Goal: Complete application form: Complete application form

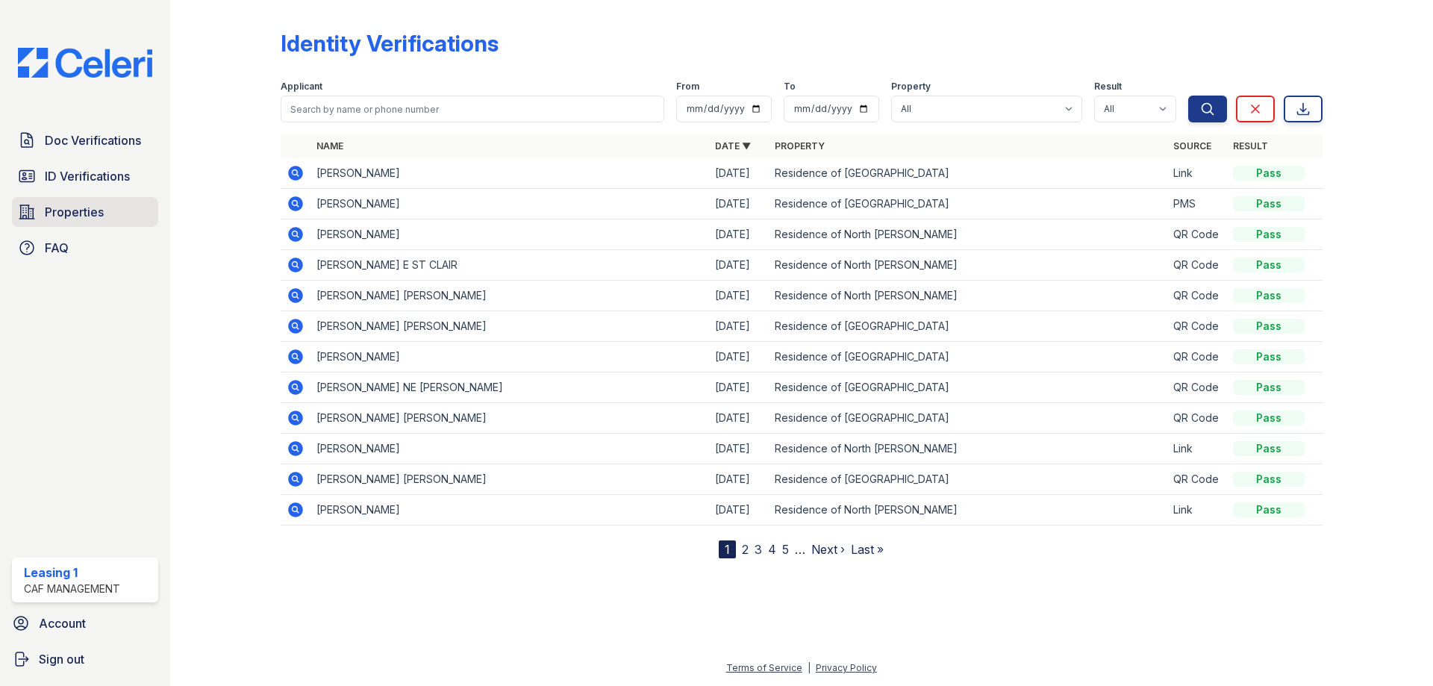
click at [109, 204] on link "Properties" at bounding box center [85, 212] width 146 height 30
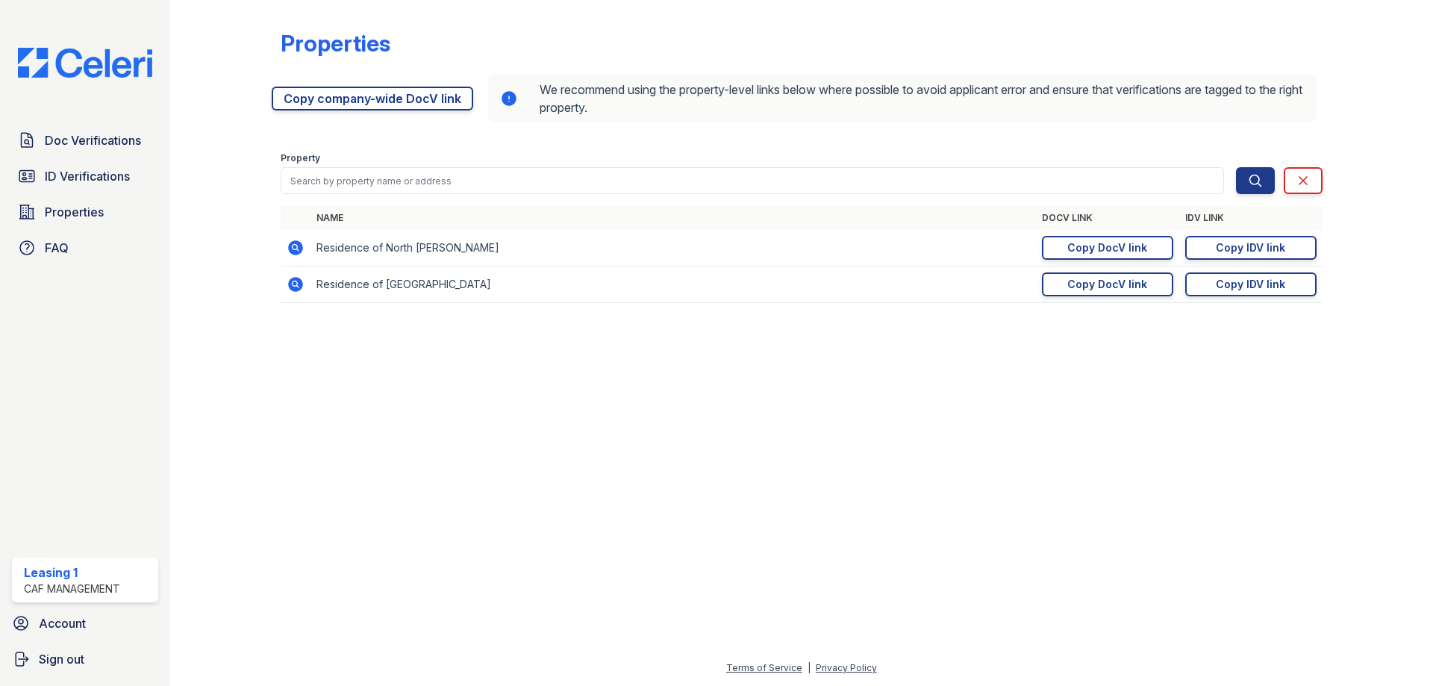
click at [295, 251] on icon at bounding box center [295, 247] width 15 height 15
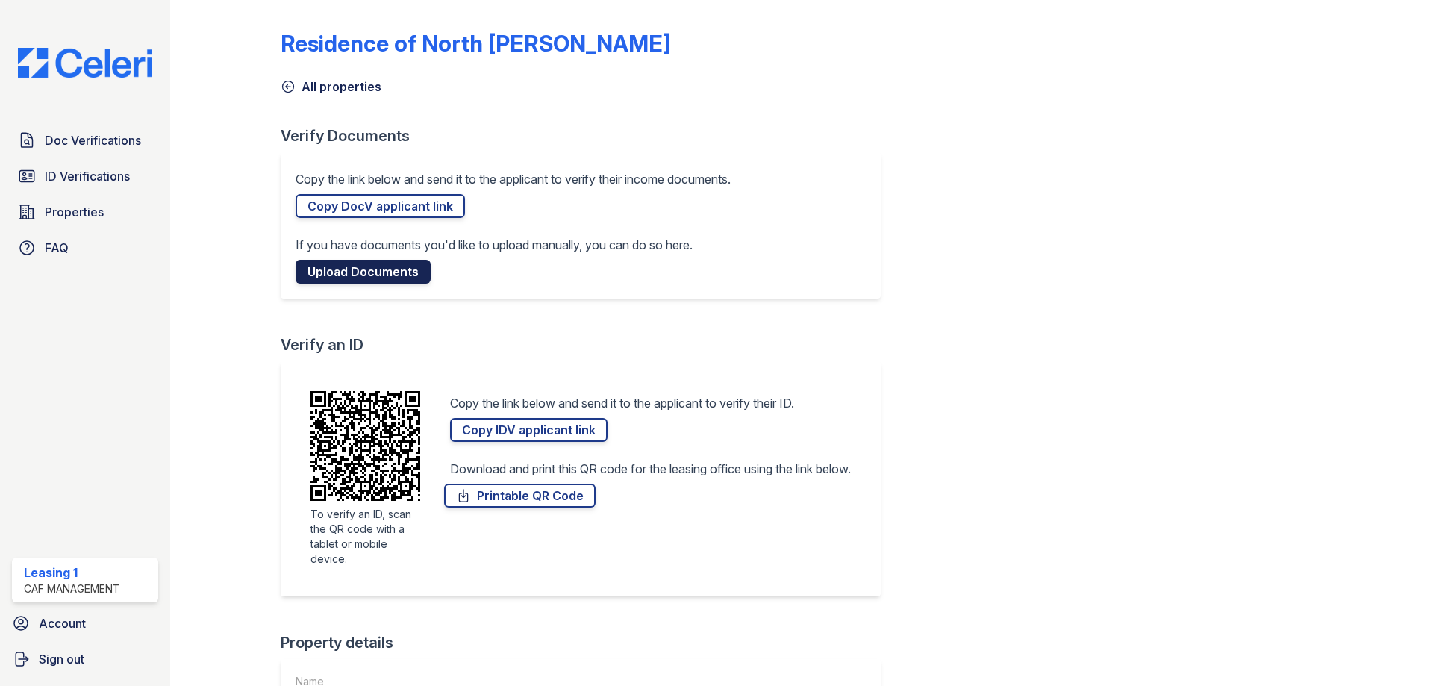
click at [376, 268] on link "Upload Documents" at bounding box center [362, 272] width 135 height 24
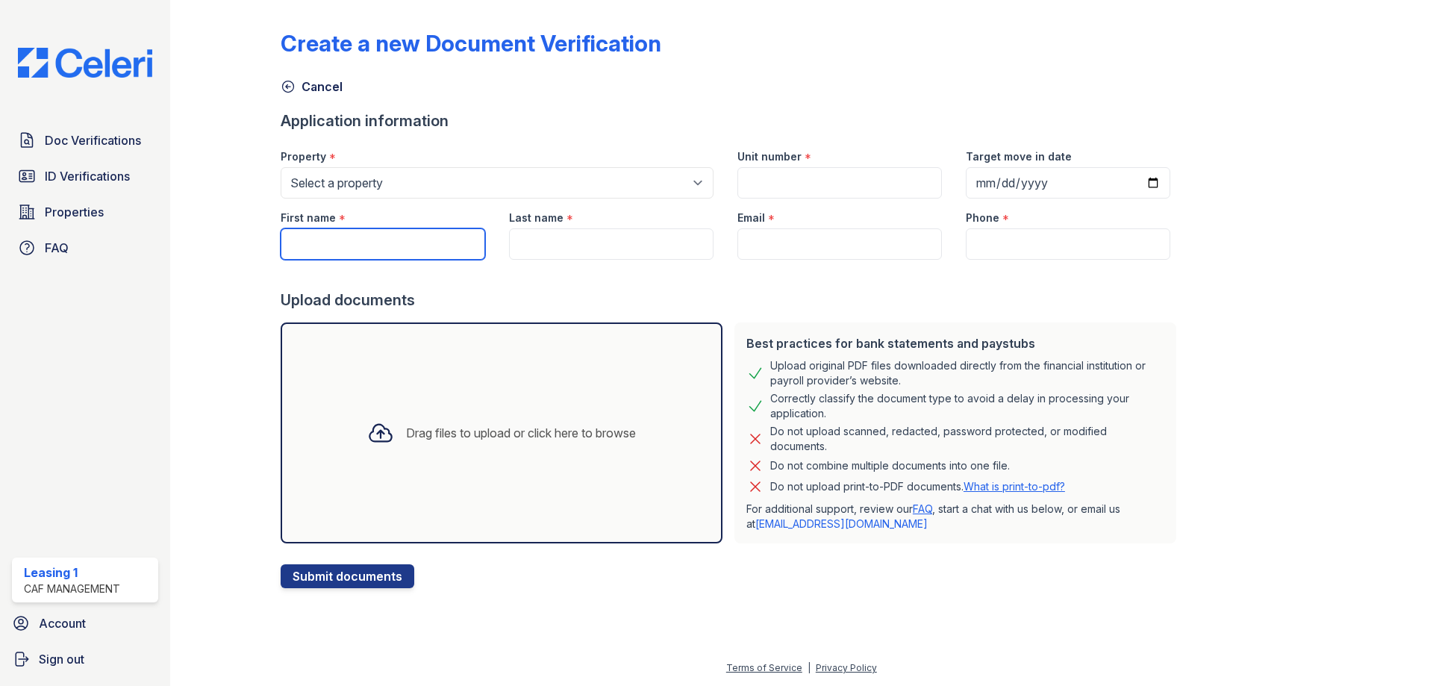
click at [310, 257] on input "First name" at bounding box center [383, 243] width 204 height 31
type input "Aldrid"
click at [542, 247] on input "Last name" at bounding box center [611, 243] width 204 height 31
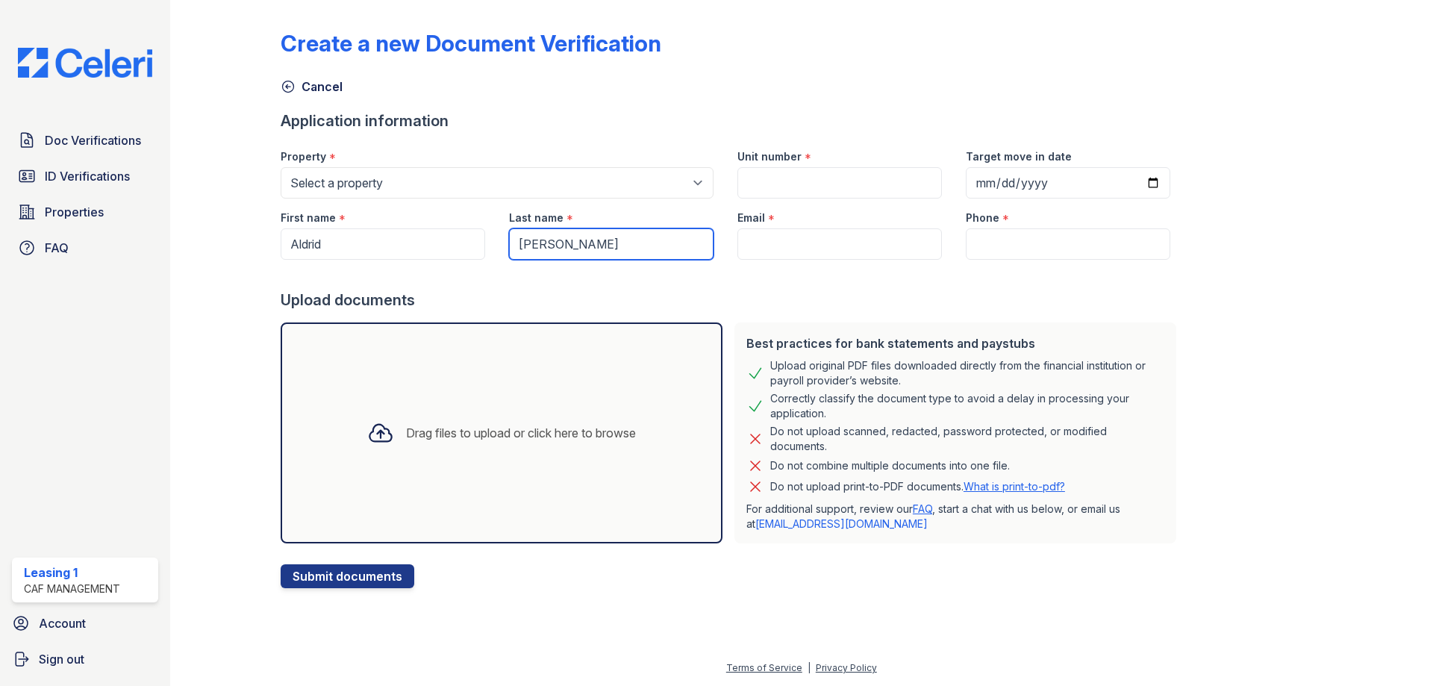
type input "[PERSON_NAME]"
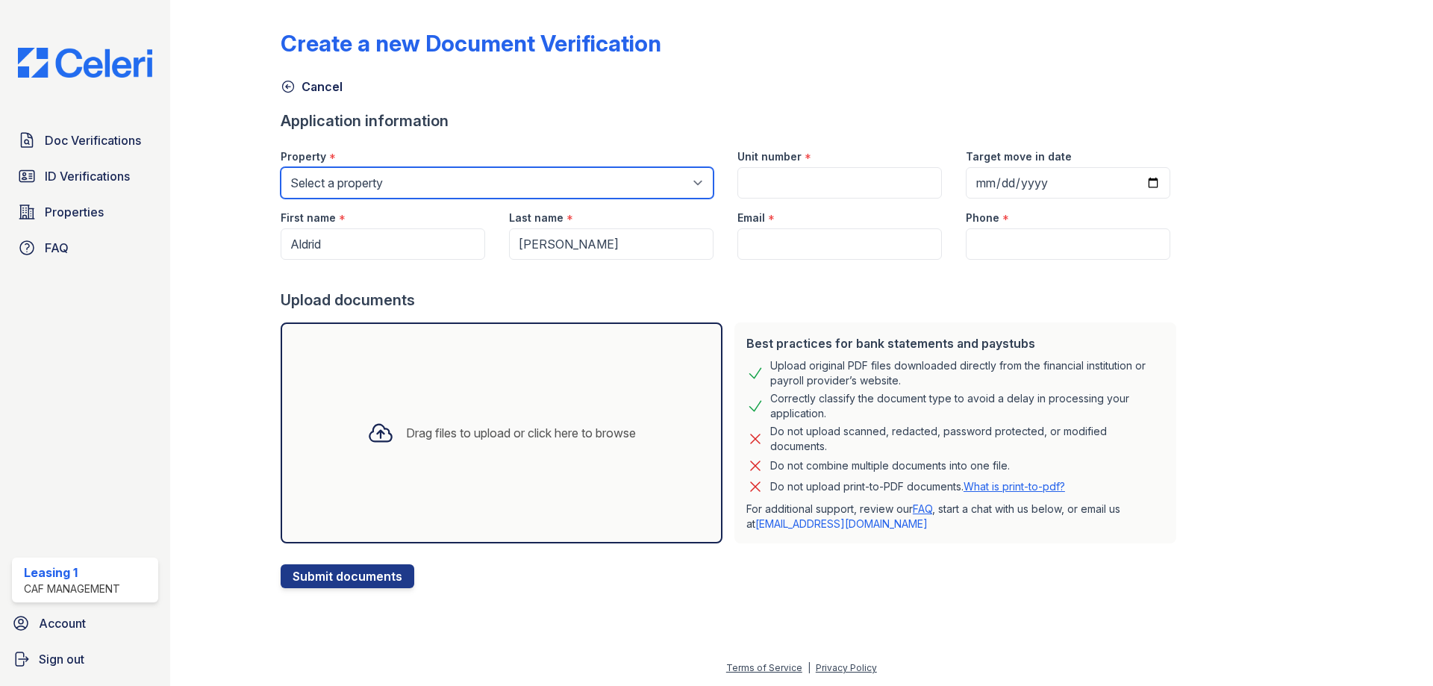
click at [431, 175] on select "Select a property Residence of [GEOGRAPHIC_DATA] of [GEOGRAPHIC_DATA][PERSON_NA…" at bounding box center [497, 182] width 433 height 31
select select "4593"
click at [281, 167] on select "Select a property Residence of [GEOGRAPHIC_DATA] of [GEOGRAPHIC_DATA][PERSON_NA…" at bounding box center [497, 182] width 433 height 31
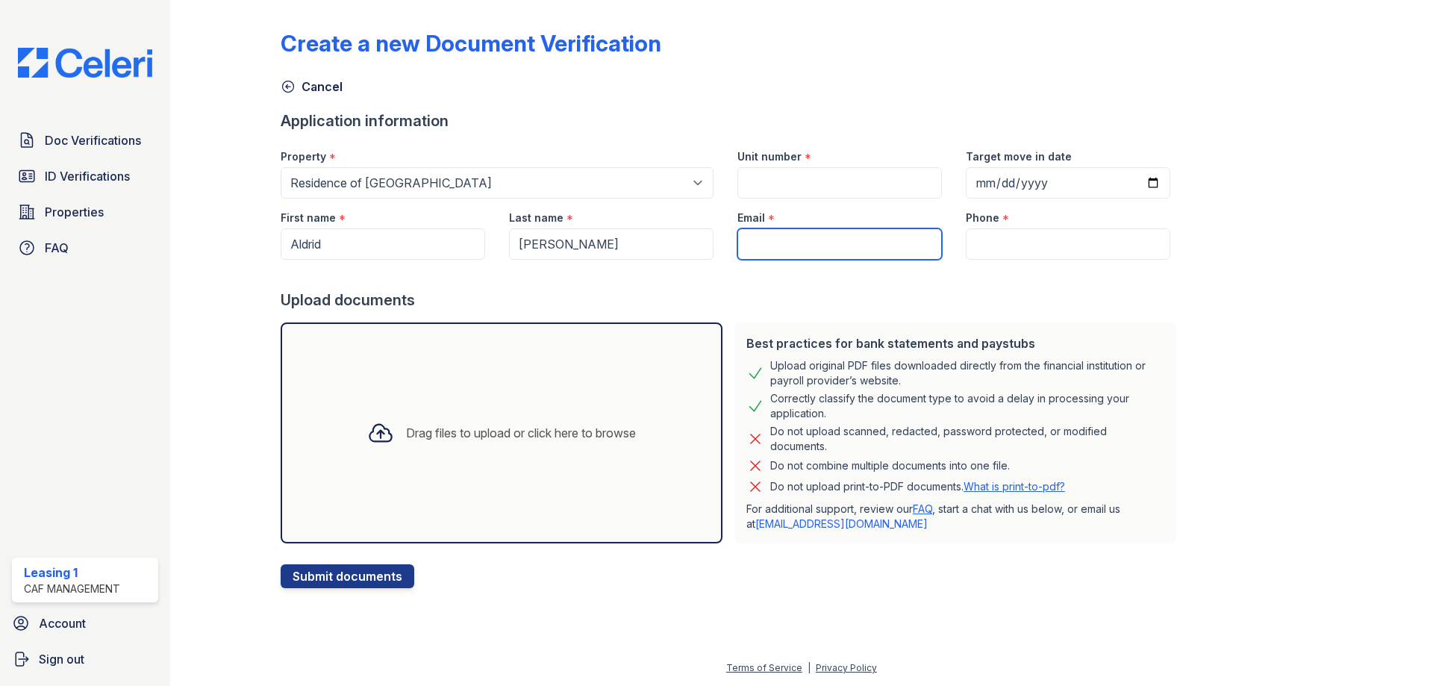
click at [754, 242] on input "Email" at bounding box center [839, 243] width 204 height 31
paste input "[EMAIL_ADDRESS][DOMAIN_NAME]"
type input "[EMAIL_ADDRESS][DOMAIN_NAME]"
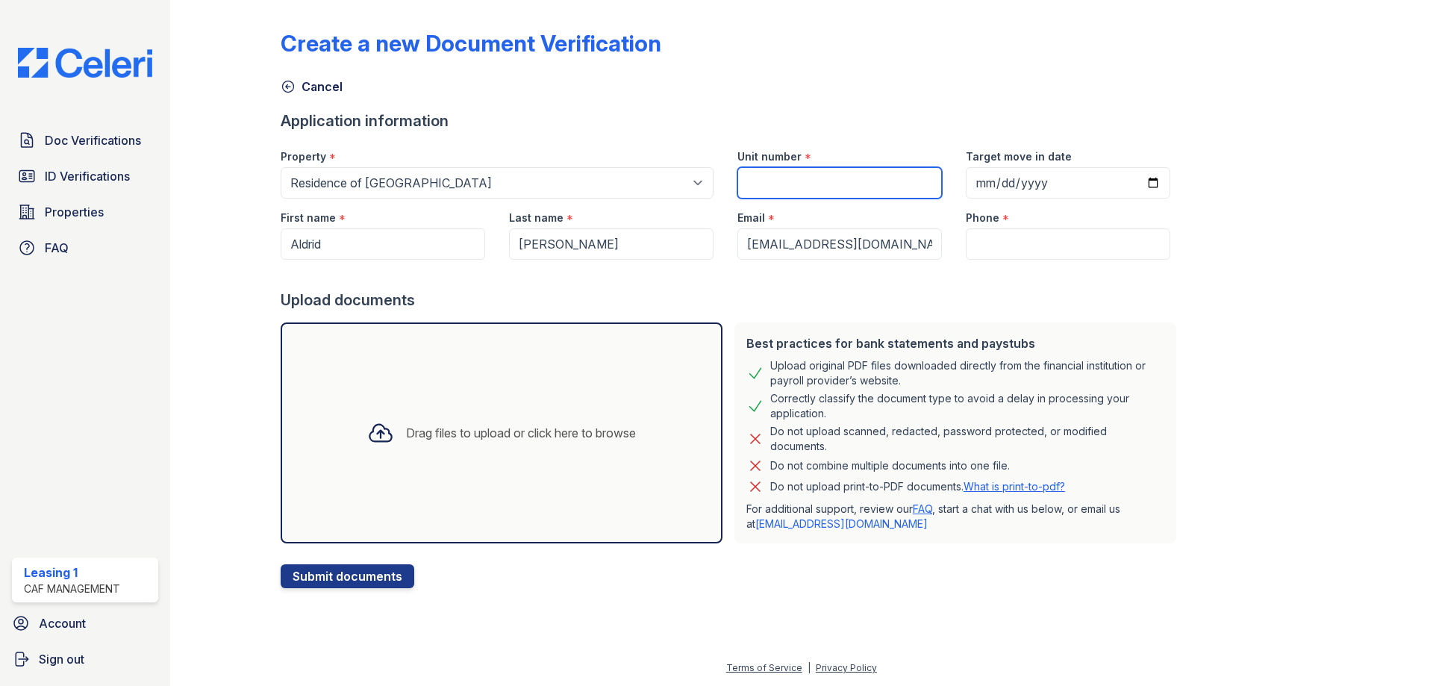
click at [766, 178] on input "Unit number" at bounding box center [839, 182] width 204 height 31
type input "2411"
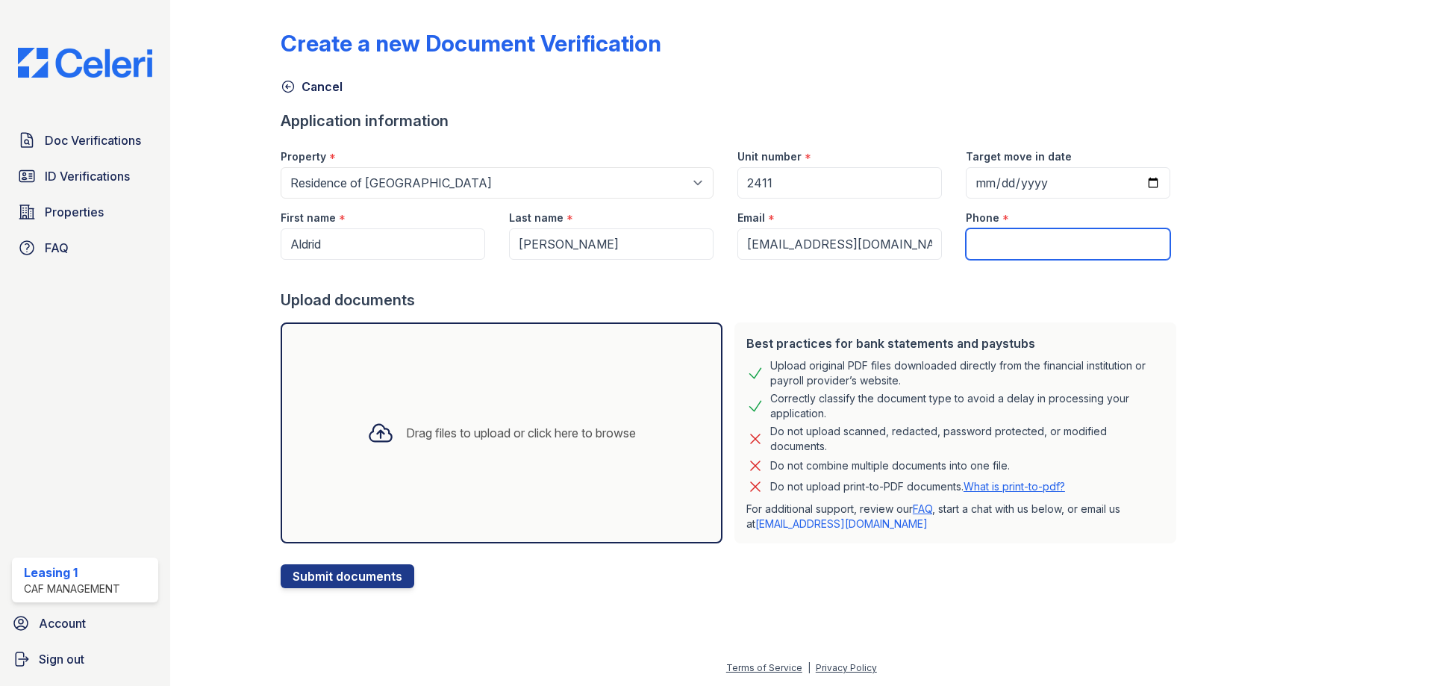
click at [1004, 235] on input "Phone" at bounding box center [1068, 243] width 204 height 31
type input "4695979128"
click at [486, 430] on div "Drag files to upload or click here to browse" at bounding box center [521, 433] width 230 height 18
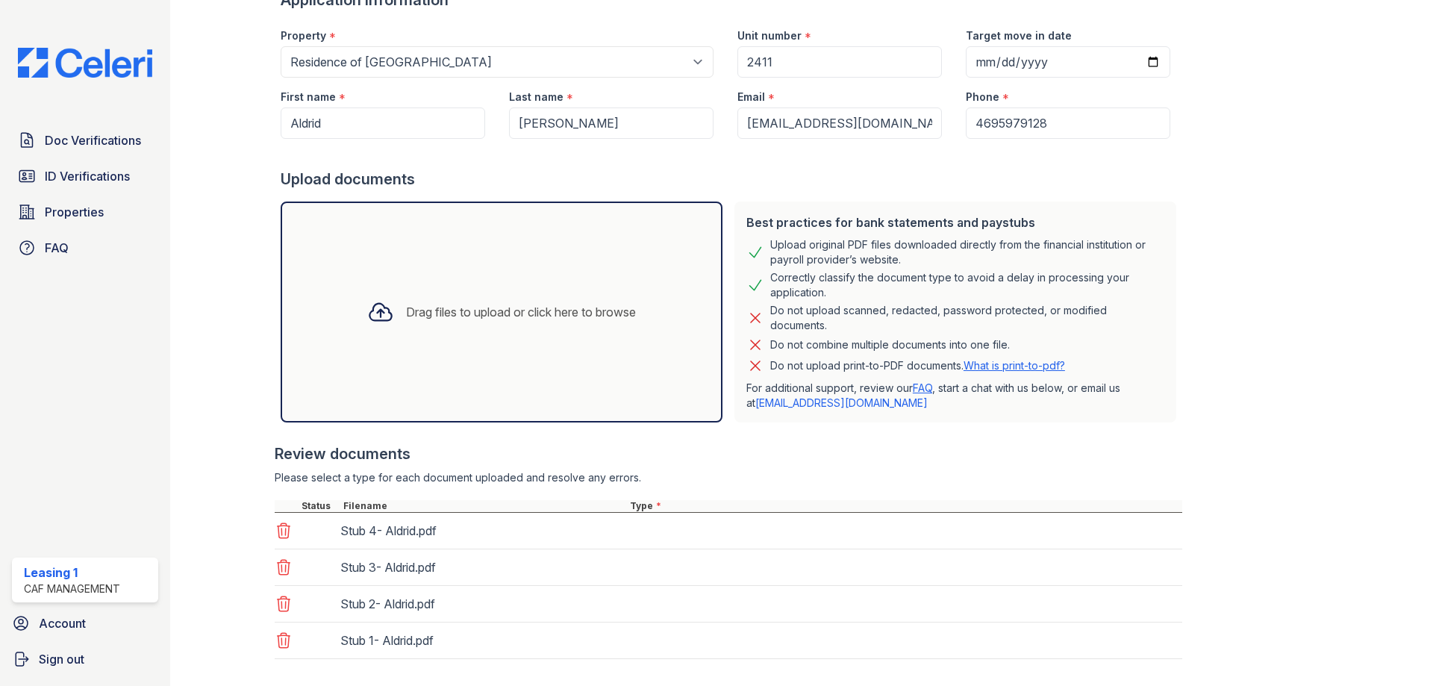
scroll to position [198, 0]
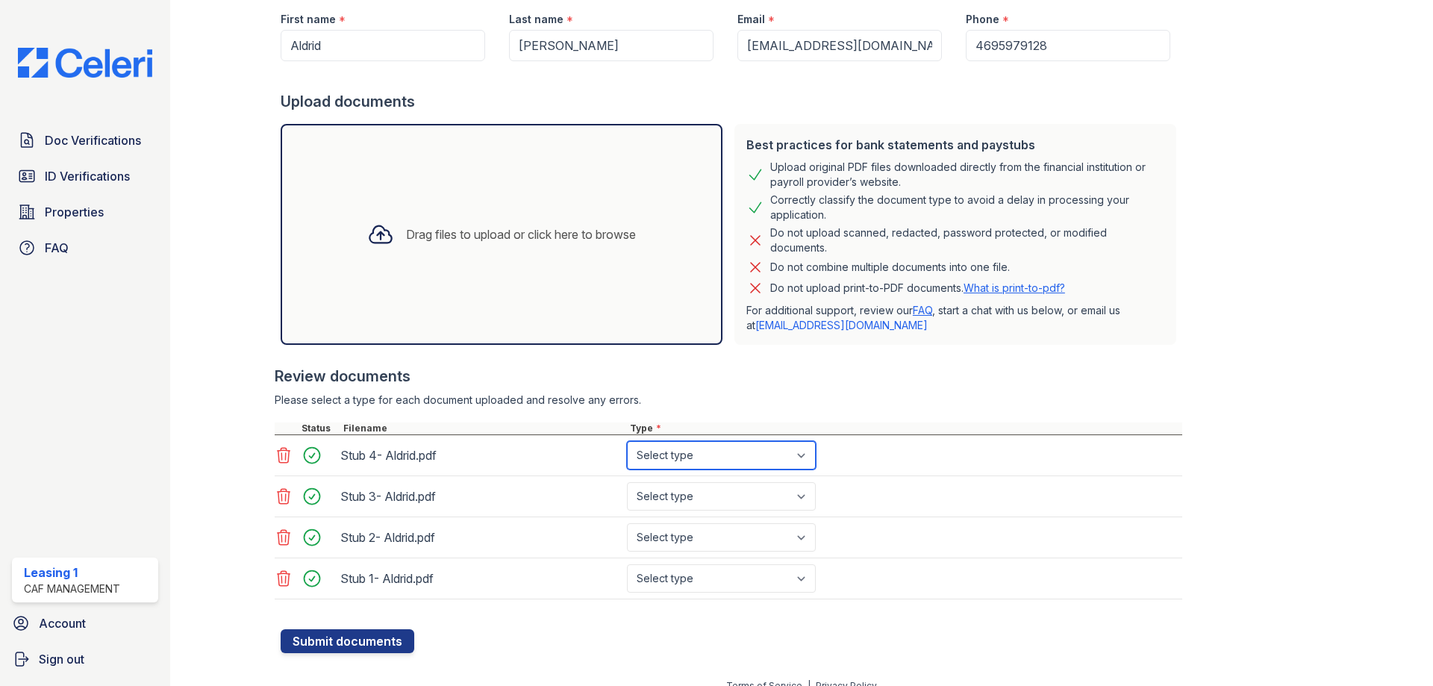
click at [705, 460] on select "Select type Paystub Bank Statement Offer Letter Tax Documents Benefit Award Let…" at bounding box center [721, 455] width 189 height 28
select select "paystub"
click at [627, 441] on select "Select type Paystub Bank Statement Offer Letter Tax Documents Benefit Award Let…" at bounding box center [721, 455] width 189 height 28
click at [666, 500] on select "Select type Paystub Bank Statement Offer Letter Tax Documents Benefit Award Let…" at bounding box center [721, 496] width 189 height 28
select select "paystub"
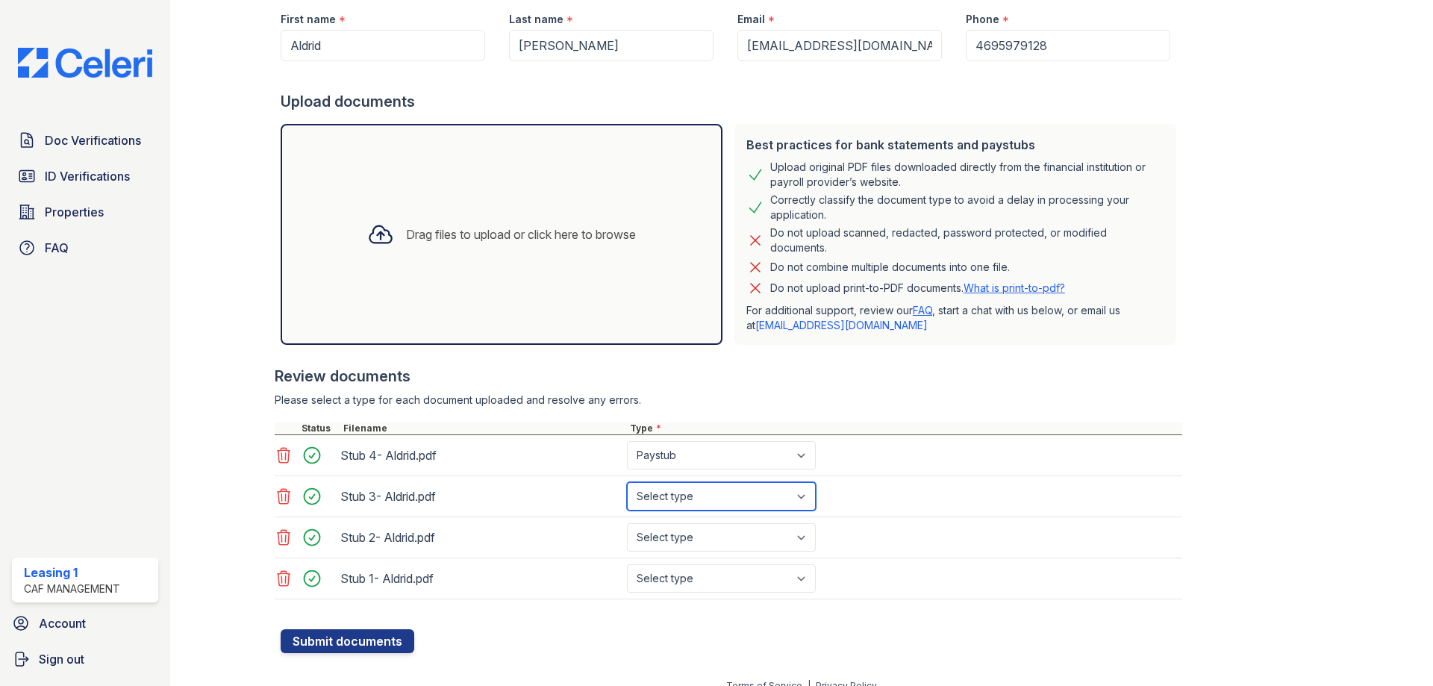
click at [627, 482] on select "Select type Paystub Bank Statement Offer Letter Tax Documents Benefit Award Let…" at bounding box center [721, 496] width 189 height 28
click at [671, 534] on select "Select type Paystub Bank Statement Offer Letter Tax Documents Benefit Award Let…" at bounding box center [721, 537] width 189 height 28
select select "paystub"
click at [627, 523] on select "Select type Paystub Bank Statement Offer Letter Tax Documents Benefit Award Let…" at bounding box center [721, 537] width 189 height 28
click at [724, 572] on select "Select type Paystub Bank Statement Offer Letter Tax Documents Benefit Award Let…" at bounding box center [721, 578] width 189 height 28
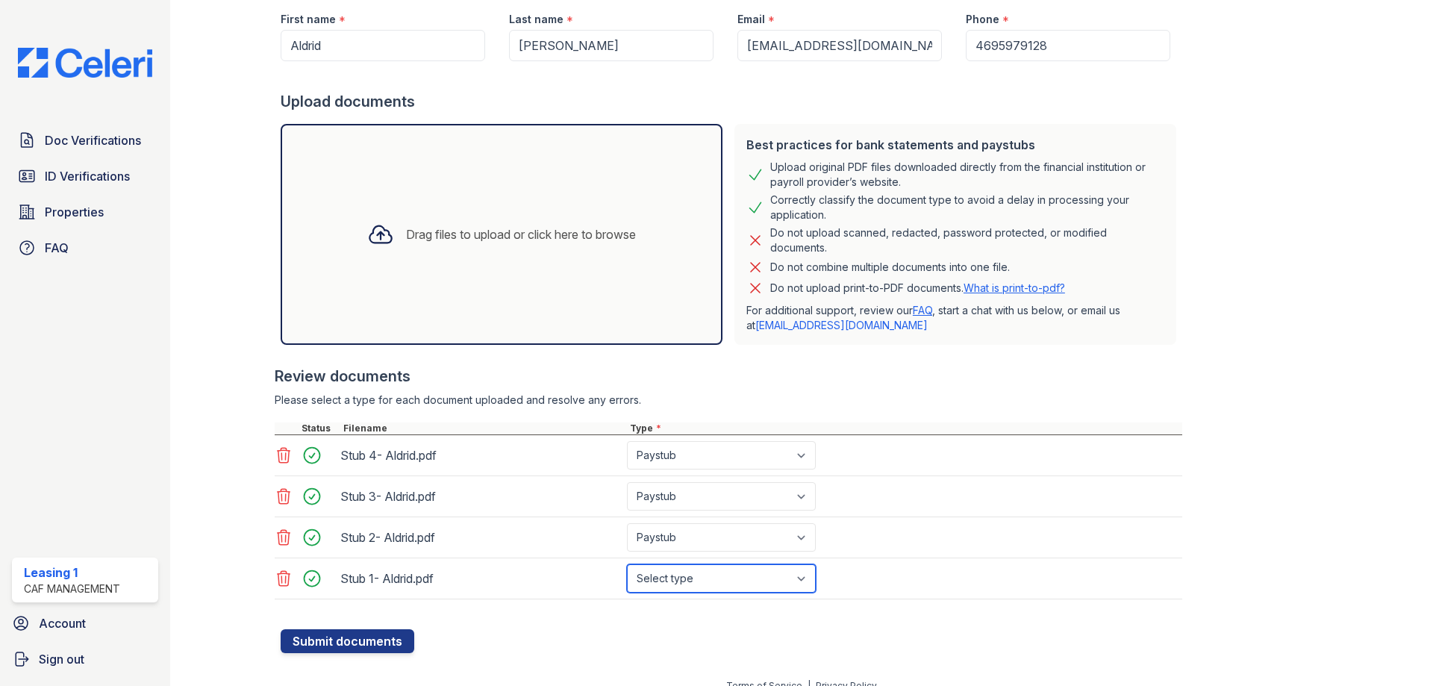
select select "paystub"
click at [627, 564] on select "Select type Paystub Bank Statement Offer Letter Tax Documents Benefit Award Let…" at bounding box center [721, 578] width 189 height 28
click at [321, 639] on button "Submit documents" at bounding box center [348, 641] width 134 height 24
